Goal: Navigation & Orientation: Understand site structure

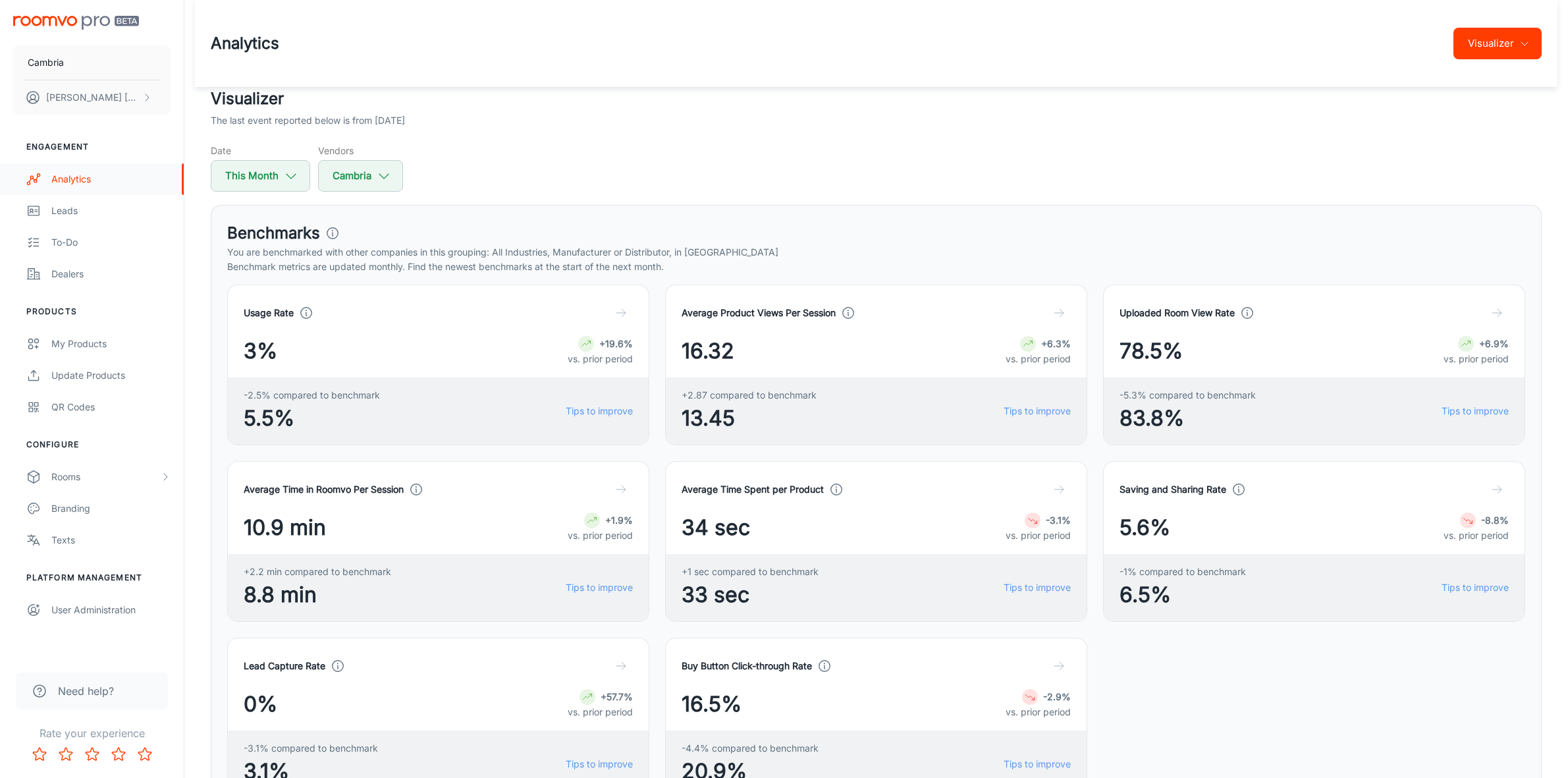
scroll to position [1482, 0]
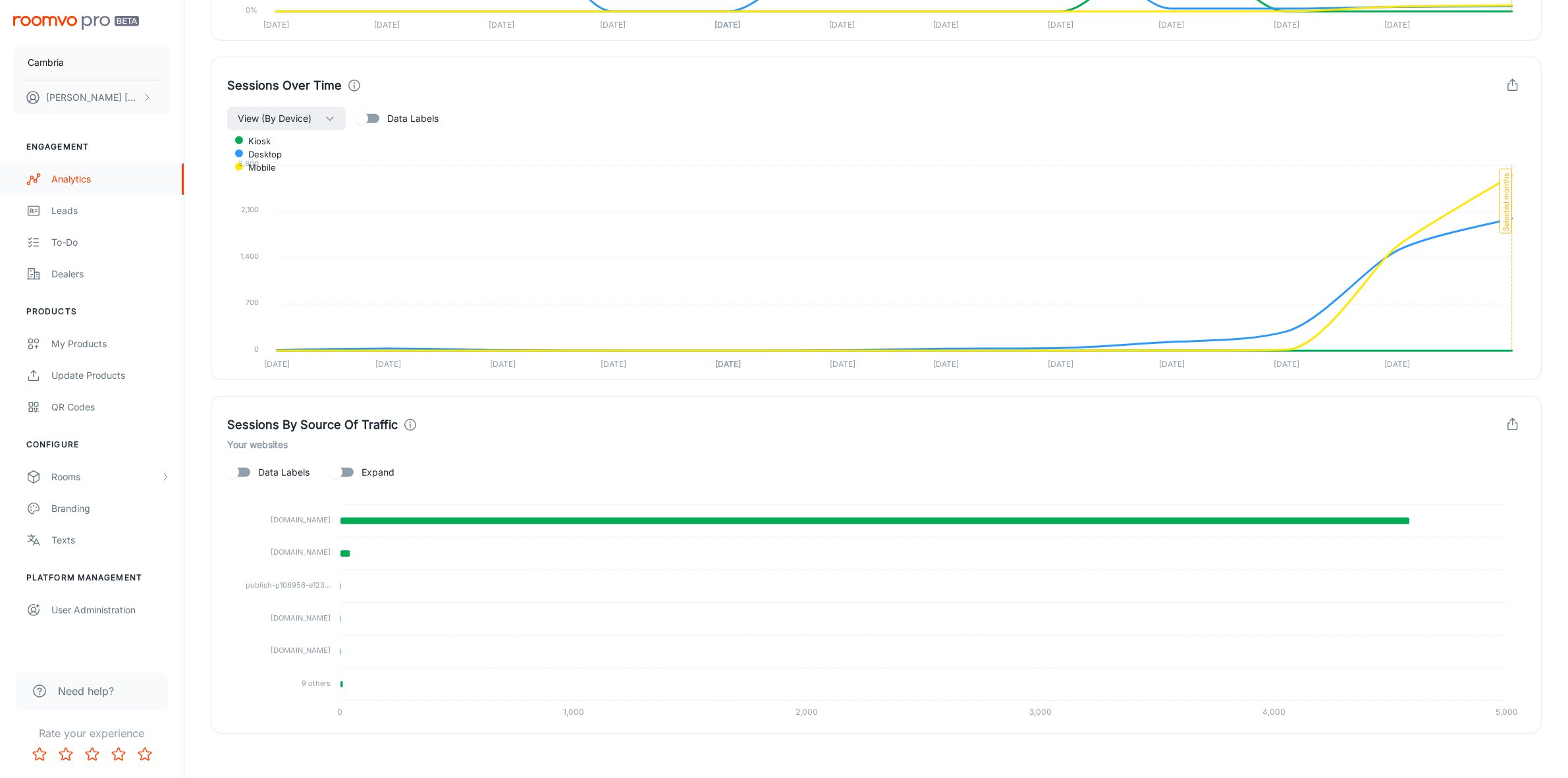
click at [68, 177] on div "Analytics" at bounding box center [110, 179] width 119 height 15
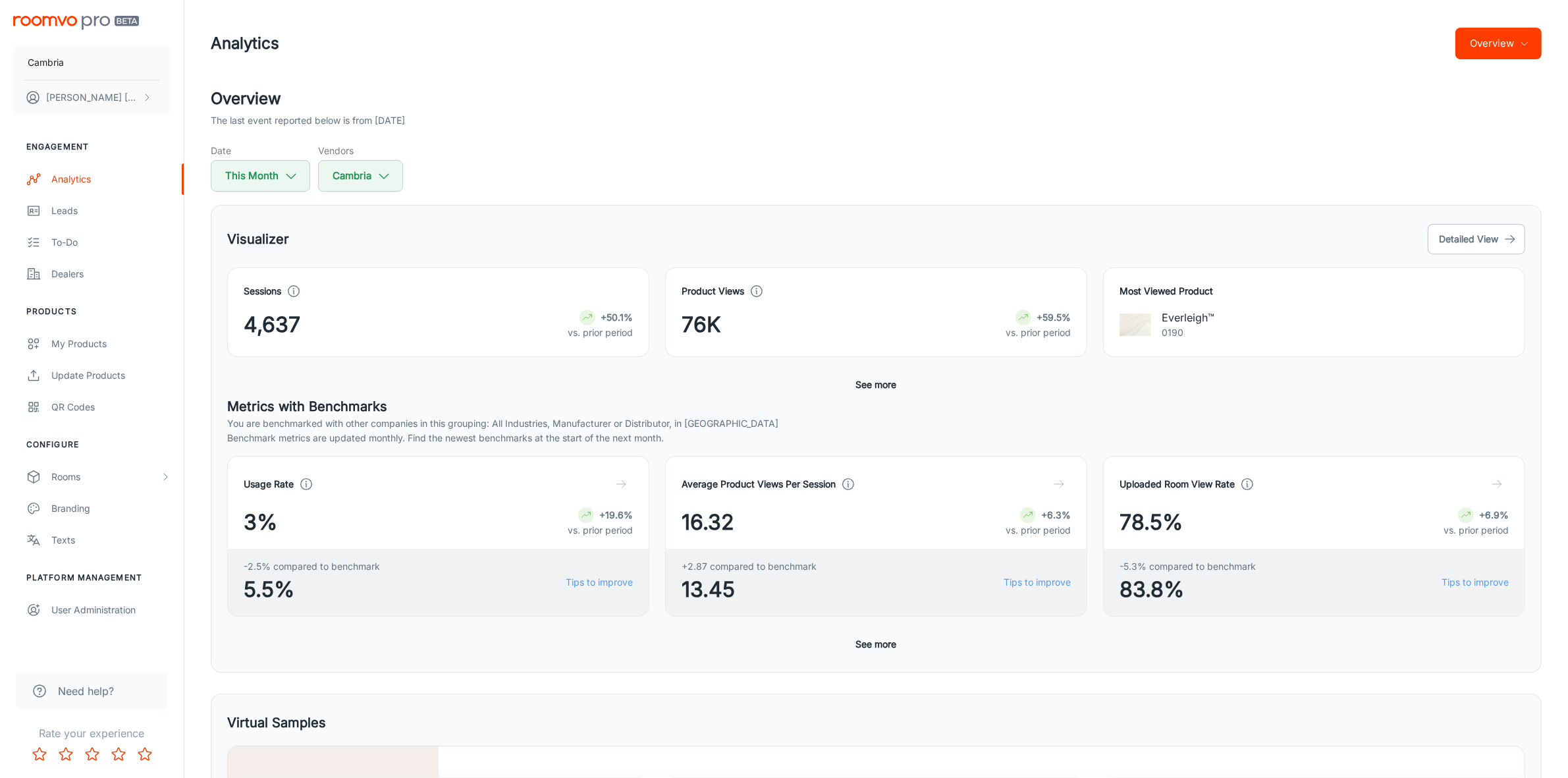
click at [1529, 46] on icon "button" at bounding box center [1524, 44] width 10 height 10
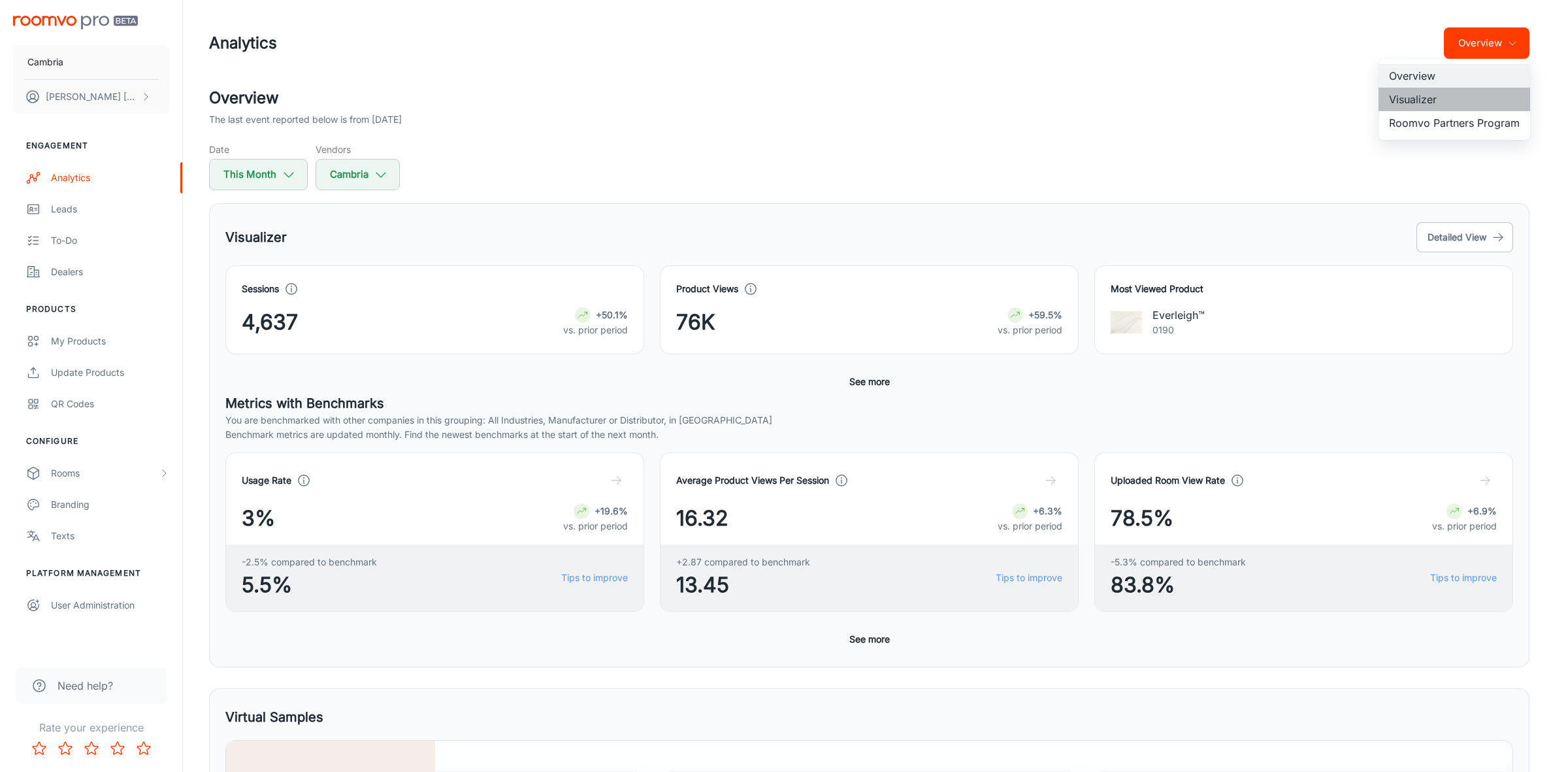
click at [1437, 101] on li "Visualizer" at bounding box center [1454, 99] width 152 height 23
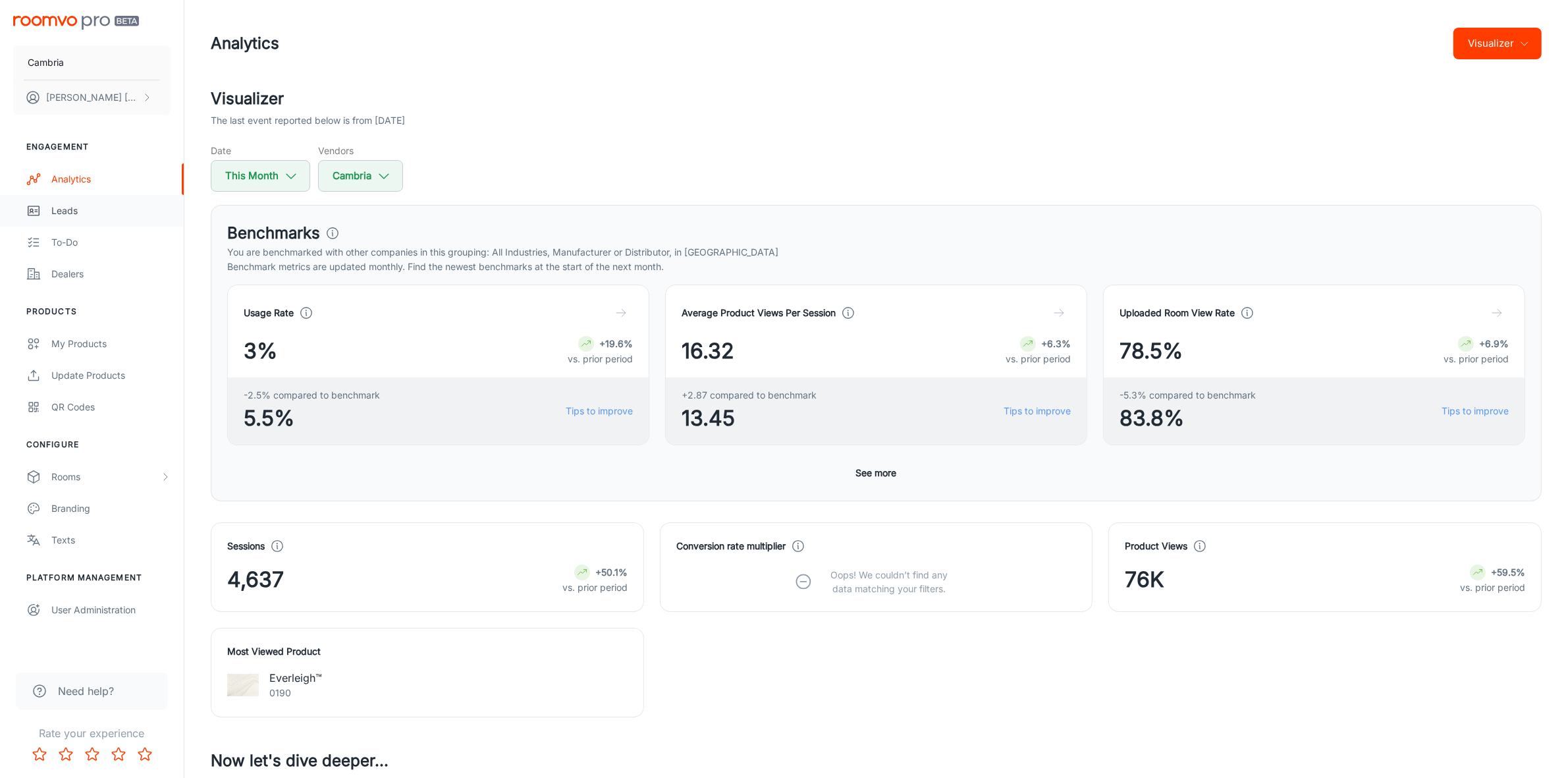
click at [59, 209] on div "Leads" at bounding box center [110, 211] width 119 height 15
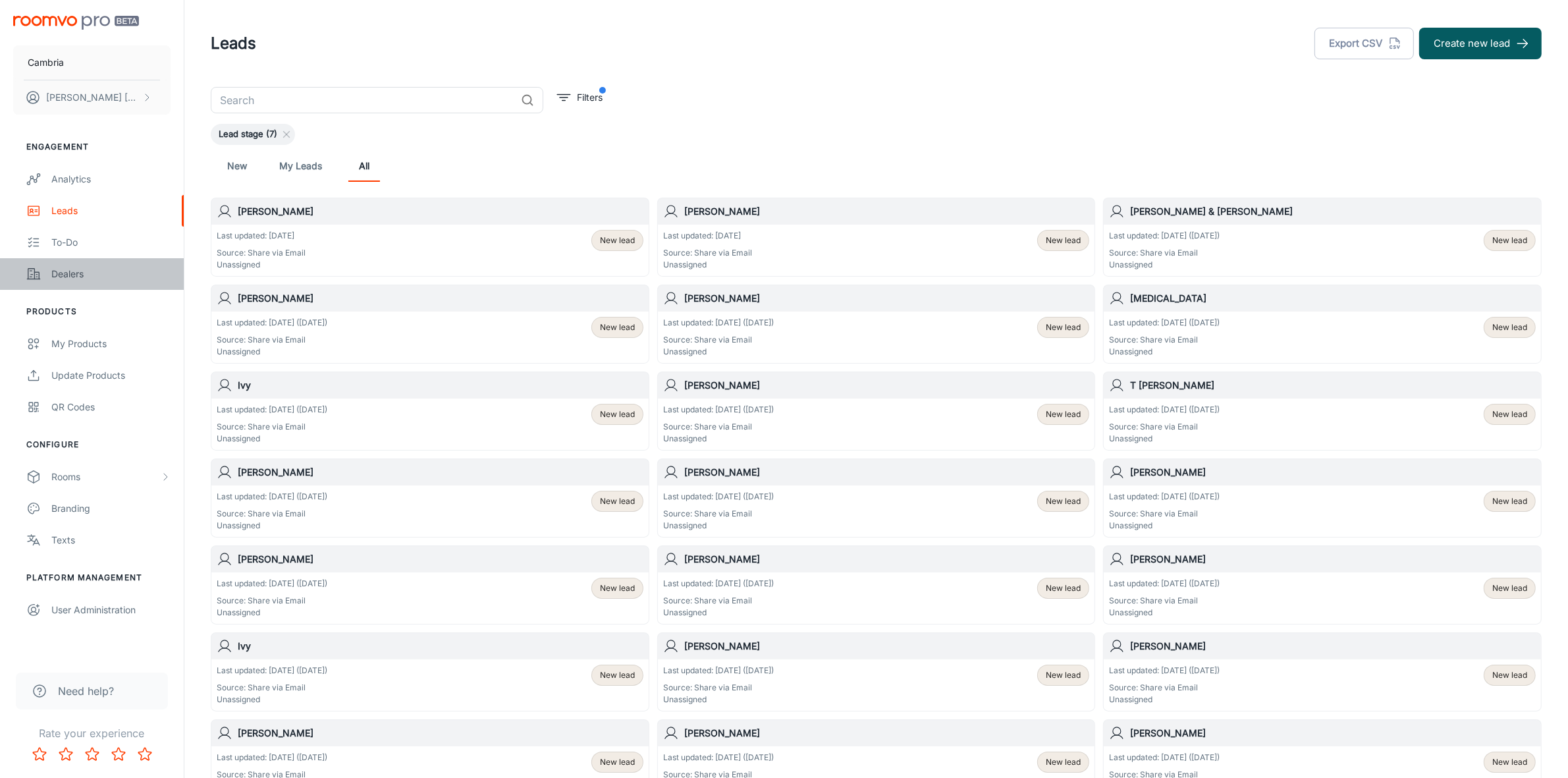
click at [70, 271] on div "Dealers" at bounding box center [110, 274] width 119 height 15
